Goal: Task Accomplishment & Management: Use online tool/utility

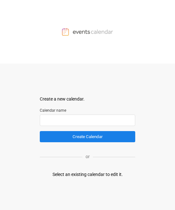
click at [82, 121] on input "text" at bounding box center [88, 120] width 96 height 11
click at [103, 176] on div "Select an existing calendar to edit it." at bounding box center [88, 174] width 70 height 7
click at [97, 175] on div "Select an existing calendar to edit it." at bounding box center [88, 174] width 70 height 7
click at [53, 121] on input "text" at bounding box center [88, 120] width 96 height 11
click at [83, 28] on img at bounding box center [87, 32] width 51 height 8
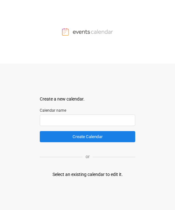
click at [62, 119] on input "text" at bounding box center [88, 120] width 96 height 11
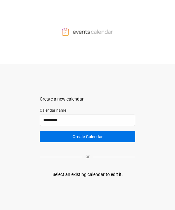
type input "*********"
click at [95, 134] on button "Create Calendar" at bounding box center [88, 136] width 96 height 11
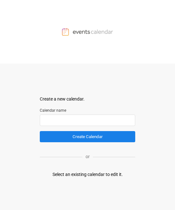
click at [61, 110] on input "text" at bounding box center [88, 120] width 96 height 11
